Goal: Information Seeking & Learning: Learn about a topic

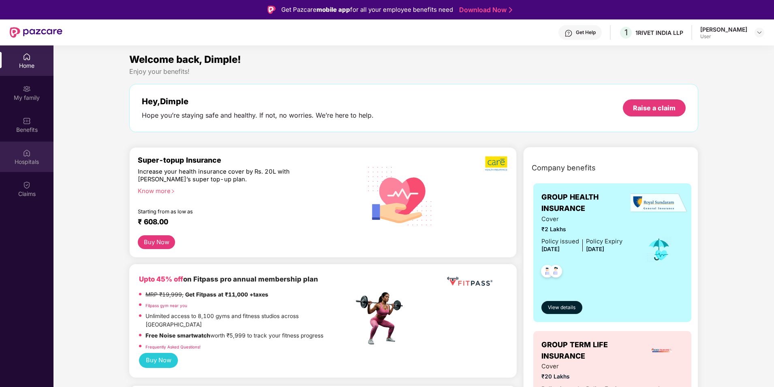
click at [23, 152] on img at bounding box center [27, 153] width 8 height 8
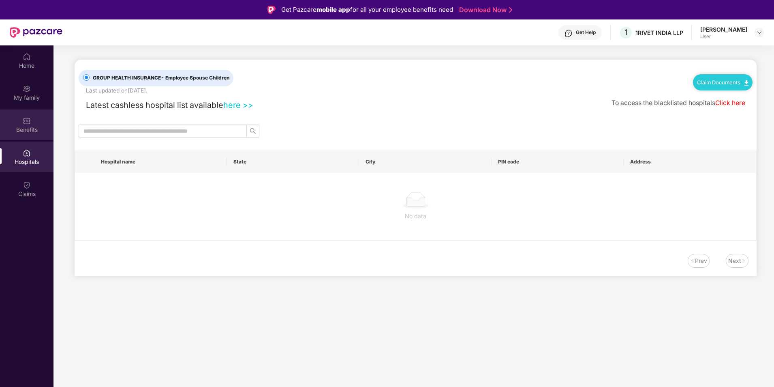
click at [29, 126] on div "Benefits" at bounding box center [26, 130] width 53 height 8
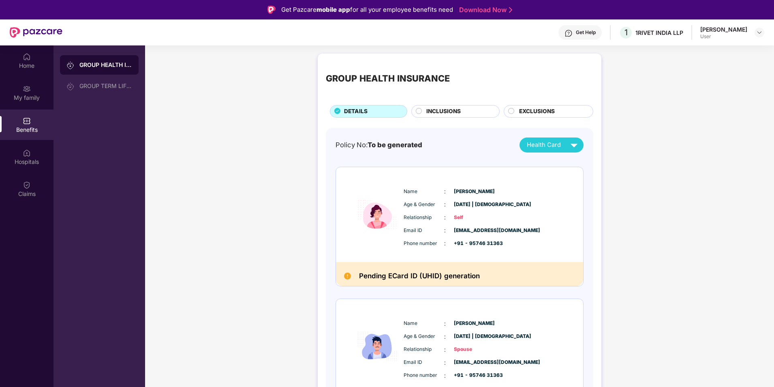
click at [459, 115] on span "INCLUSIONS" at bounding box center [443, 111] width 34 height 9
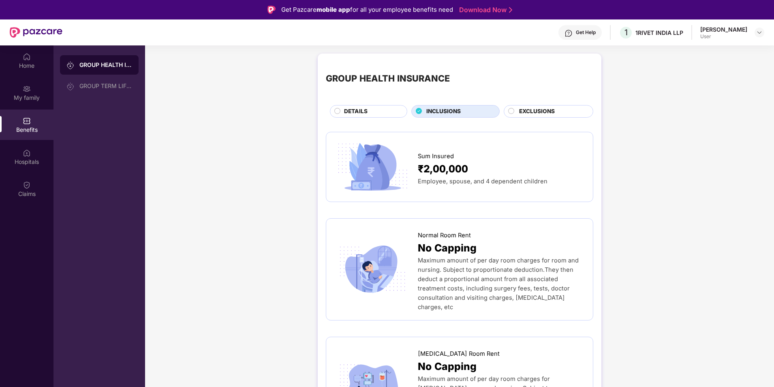
click at [549, 112] on span "EXCLUSIONS" at bounding box center [537, 111] width 36 height 9
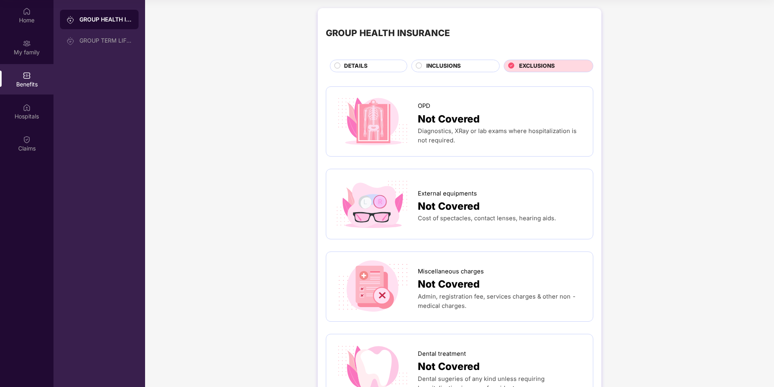
click at [448, 65] on span "INCLUSIONS" at bounding box center [443, 66] width 34 height 9
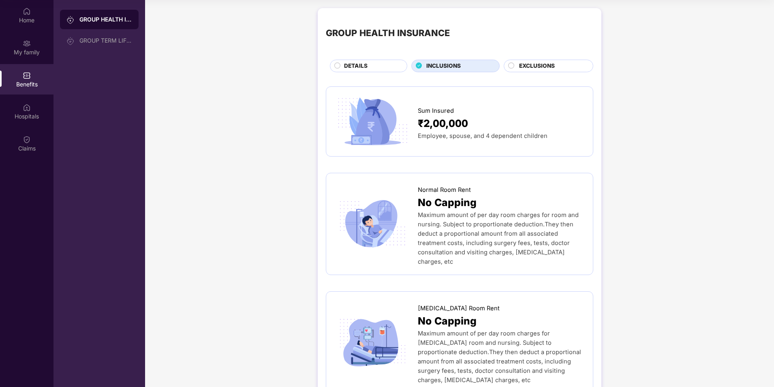
click at [509, 62] on icon at bounding box center [511, 65] width 6 height 6
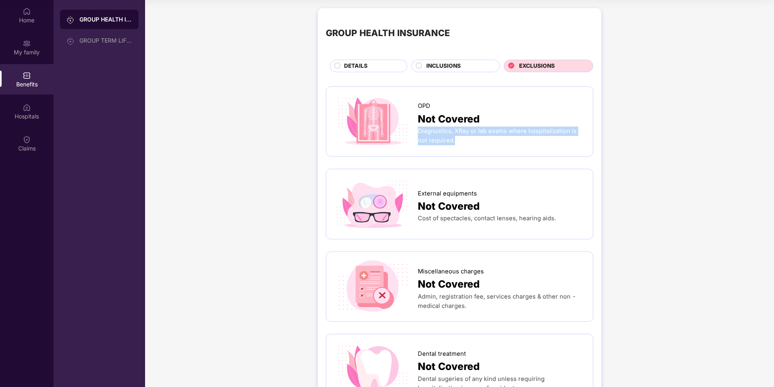
drag, startPoint x: 444, startPoint y: 144, endPoint x: 419, endPoint y: 129, distance: 29.0
click at [419, 129] on div "Diagnostics, XRay or lab exams where hospitalization is not required." at bounding box center [501, 135] width 167 height 19
copy span "Diagnostics, XRay or lab exams where hospitalization is not required."
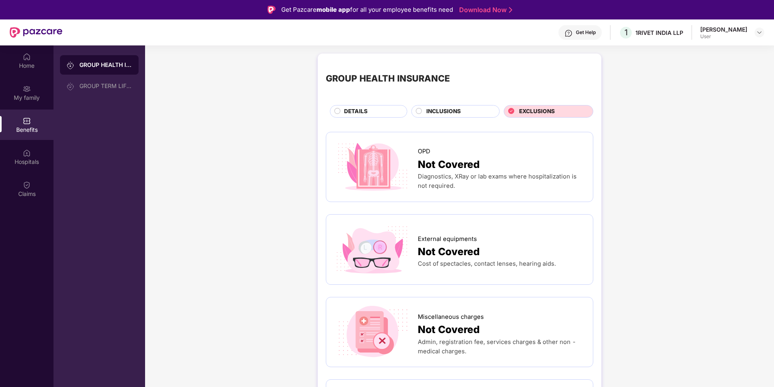
click at [453, 114] on span "INCLUSIONS" at bounding box center [443, 111] width 34 height 9
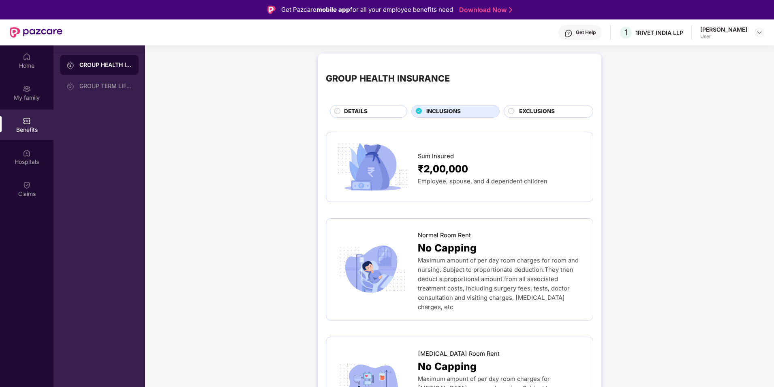
click at [532, 109] on span "EXCLUSIONS" at bounding box center [537, 111] width 36 height 9
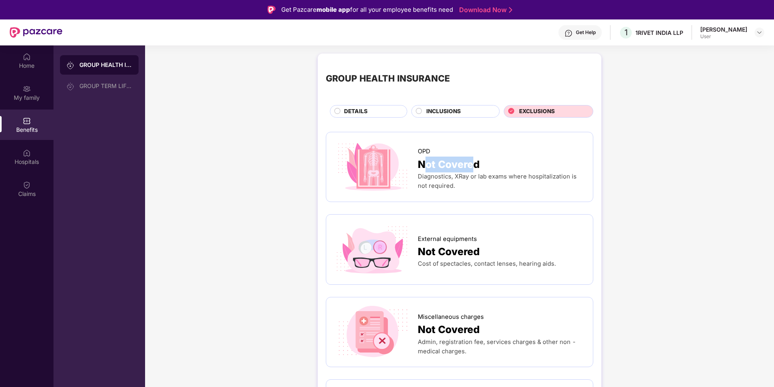
drag, startPoint x: 423, startPoint y: 167, endPoint x: 471, endPoint y: 165, distance: 48.2
click at [471, 165] on span "Not Covered" at bounding box center [449, 164] width 62 height 16
drag, startPoint x: 471, startPoint y: 165, endPoint x: 521, endPoint y: 197, distance: 59.4
click at [521, 197] on div "OPD Not Covered Diagnostics, XRay or lab exams where hospitalization is not req…" at bounding box center [459, 167] width 267 height 70
click at [436, 111] on span "INCLUSIONS" at bounding box center [443, 111] width 34 height 9
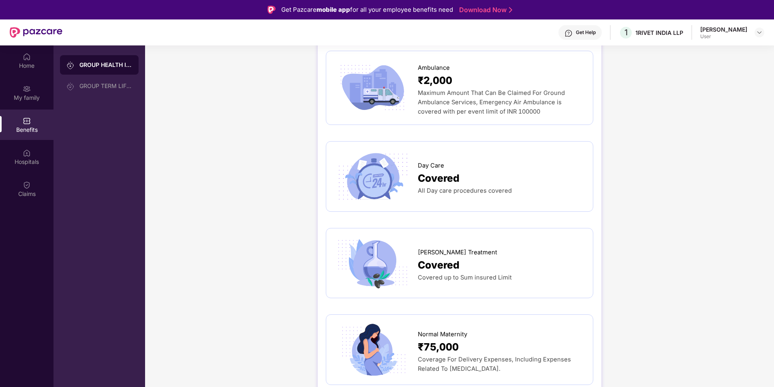
scroll to position [770, 0]
drag, startPoint x: 438, startPoint y: 171, endPoint x: 486, endPoint y: 179, distance: 48.0
click at [486, 179] on div "Day Care Covered All Day care procedures covered" at bounding box center [459, 176] width 250 height 53
drag, startPoint x: 486, startPoint y: 179, endPoint x: 481, endPoint y: 194, distance: 16.1
click at [483, 194] on div "Sum Insured ₹2,00,000 Employee, spouse, and 4 dependent children Normal Room Re…" at bounding box center [459, 94] width 267 height 1472
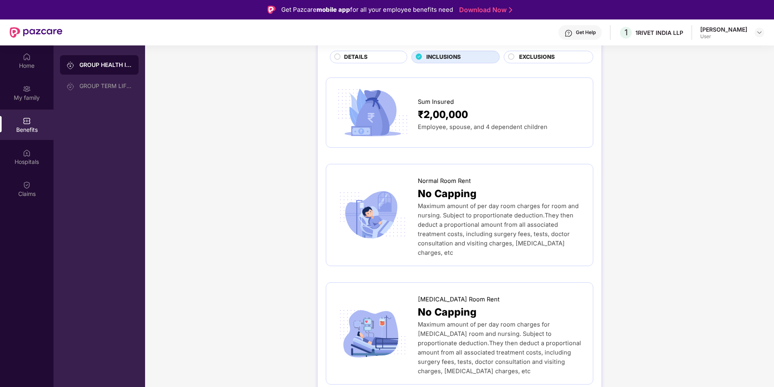
scroll to position [0, 0]
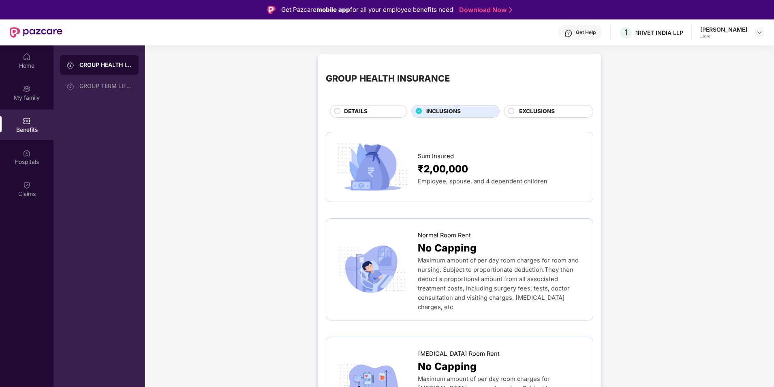
click at [537, 107] on span "EXCLUSIONS" at bounding box center [537, 111] width 36 height 9
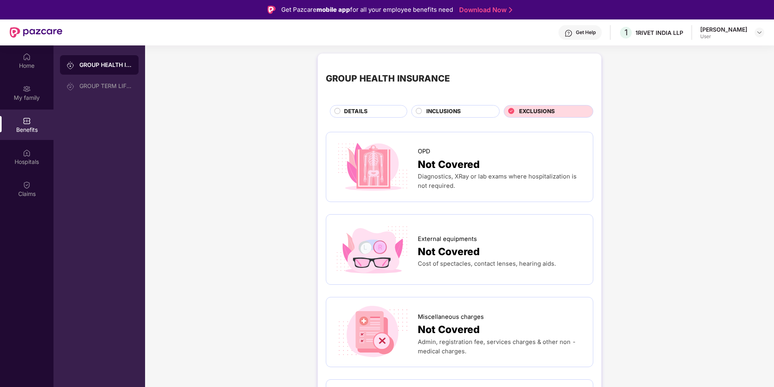
click at [443, 114] on span "INCLUSIONS" at bounding box center [443, 111] width 34 height 9
